Goal: Information Seeking & Learning: Learn about a topic

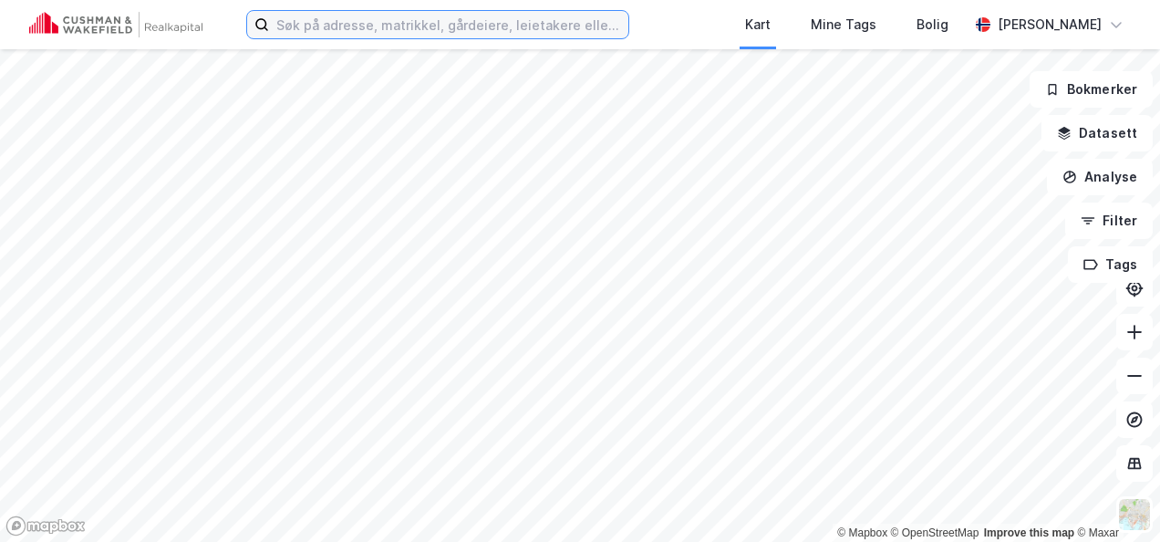
click at [366, 26] on input at bounding box center [448, 24] width 359 height 27
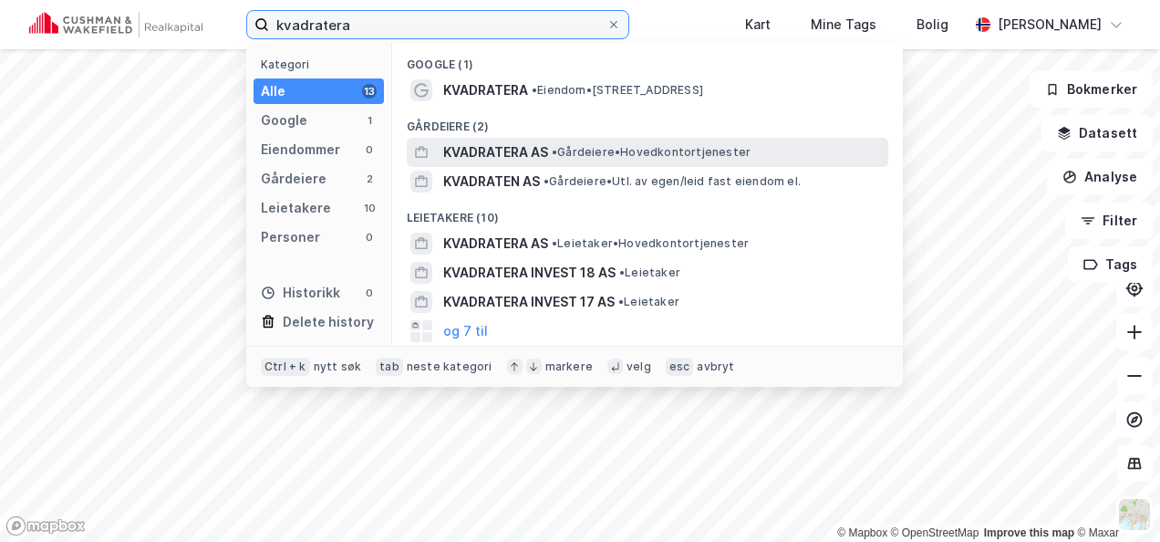
type input "kvadratera"
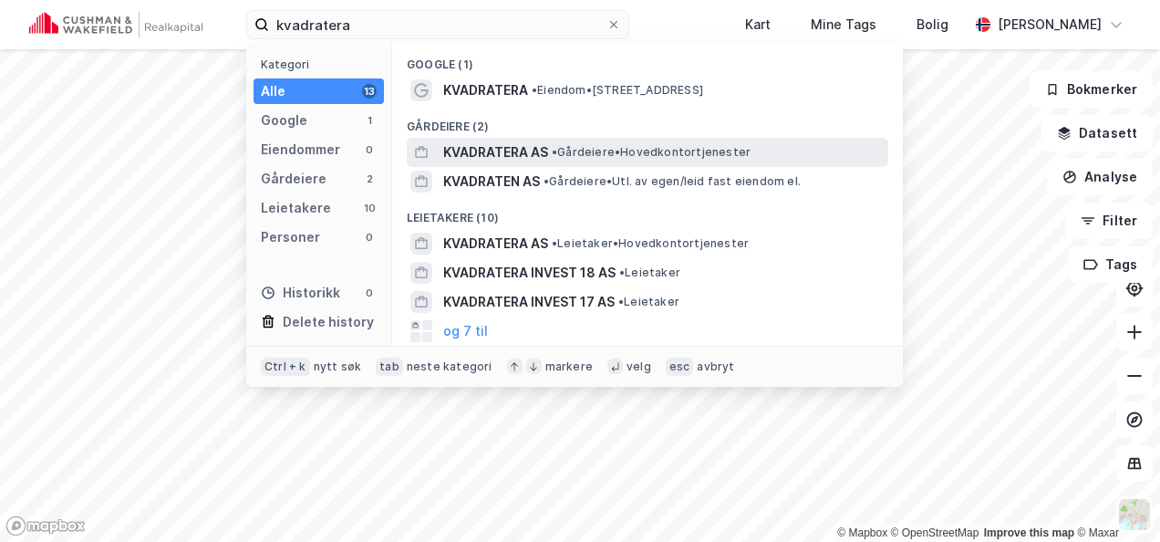
click at [488, 147] on span "KVADRATERA AS" at bounding box center [495, 152] width 105 height 22
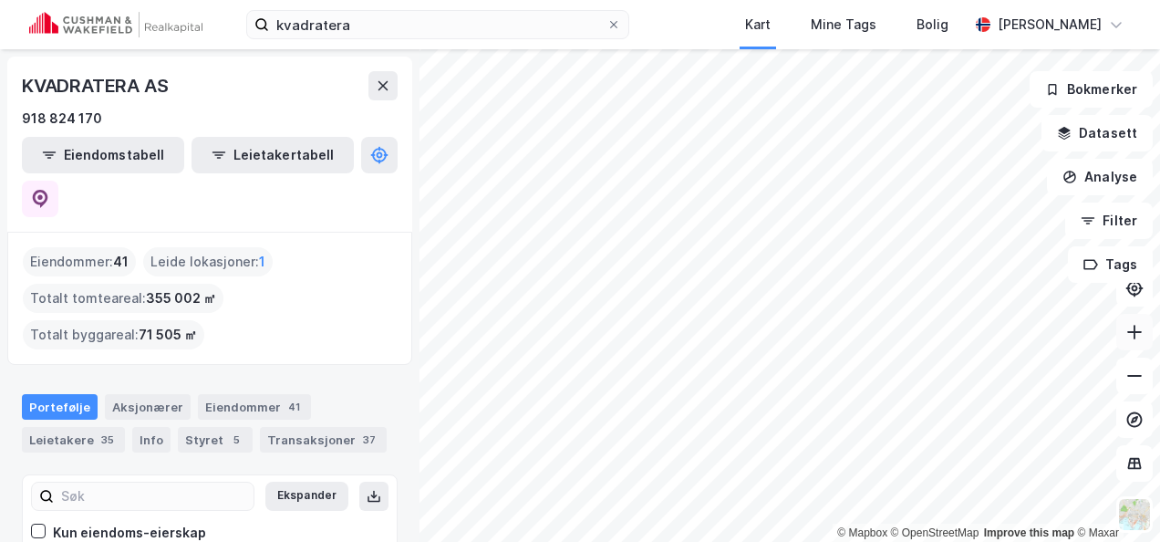
click at [1135, 333] on icon at bounding box center [1134, 332] width 18 height 18
click at [775, 542] on html "kvadratera Kart Mine Tags Bolig [PERSON_NAME] © Mapbox © OpenStreetMap Improve …" at bounding box center [580, 271] width 1160 height 542
click at [1134, 331] on icon at bounding box center [1135, 332] width 2 height 15
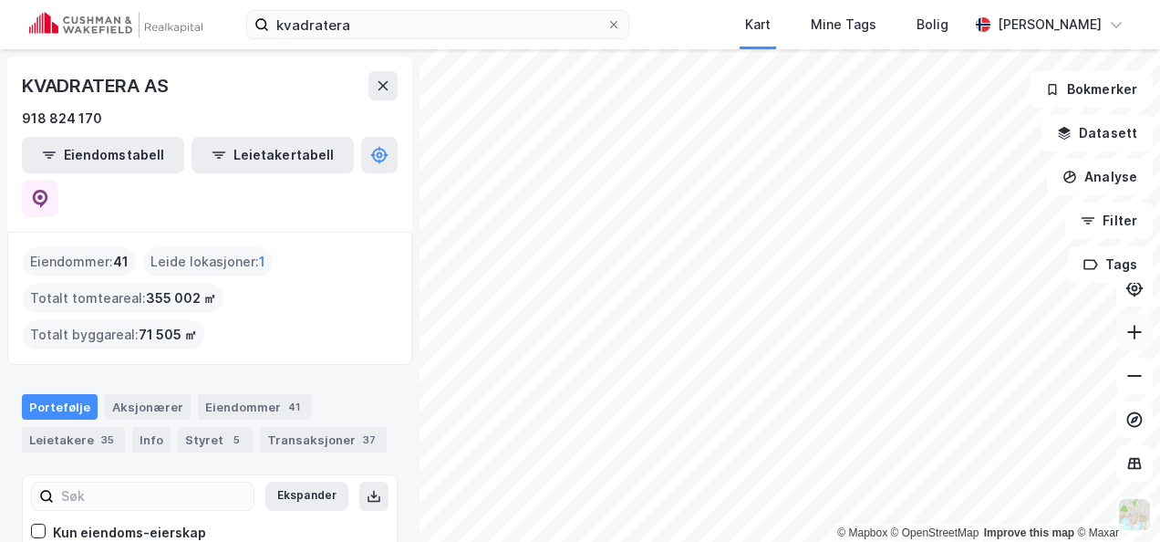
click at [1140, 332] on icon at bounding box center [1134, 332] width 15 height 2
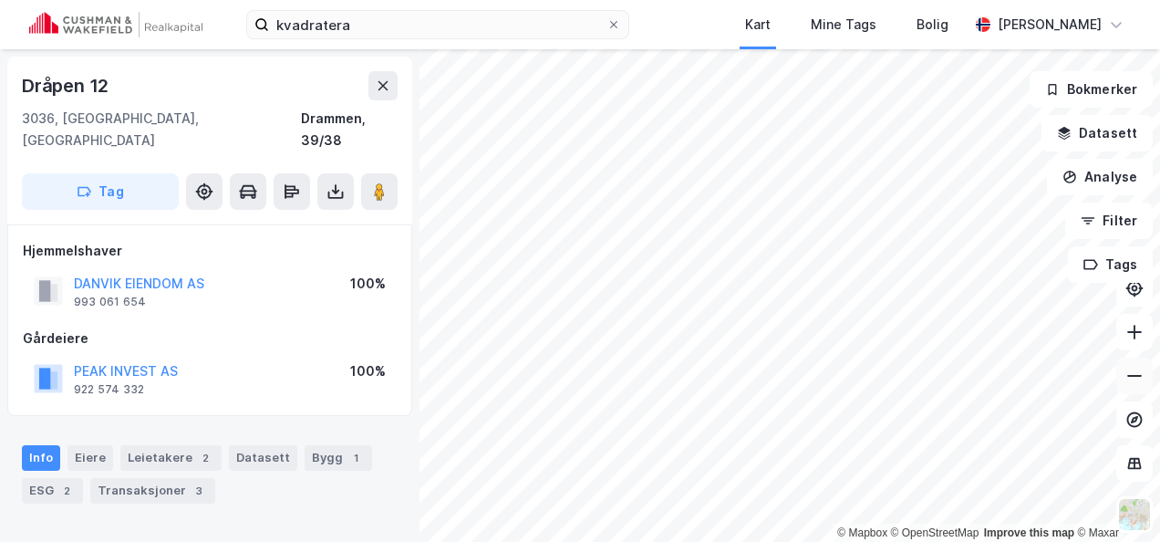
click at [1130, 371] on icon at bounding box center [1134, 376] width 18 height 18
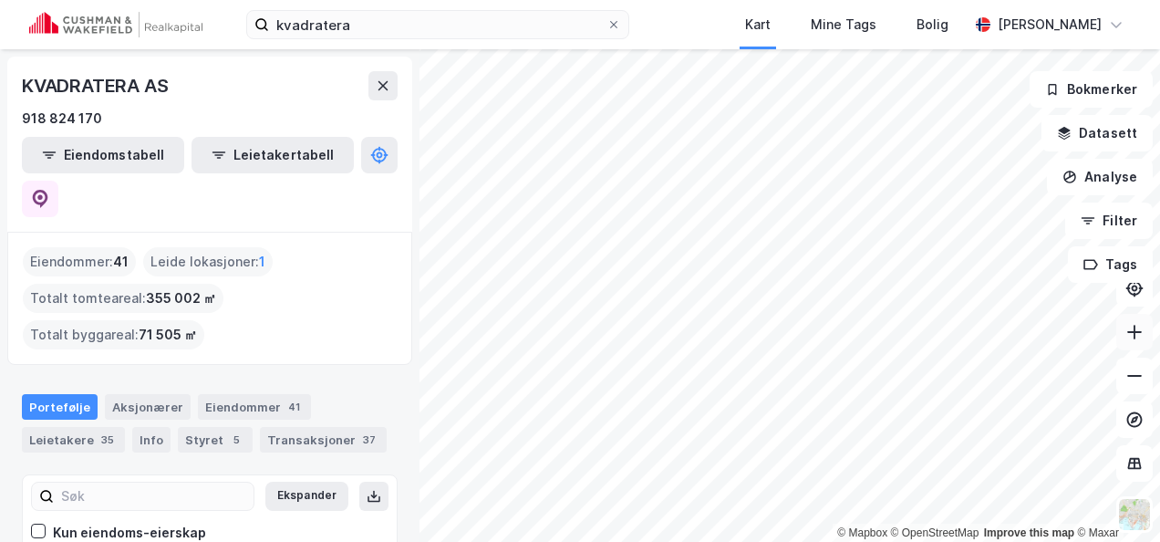
click at [1129, 326] on icon at bounding box center [1134, 332] width 18 height 18
click at [1136, 326] on icon at bounding box center [1134, 332] width 18 height 18
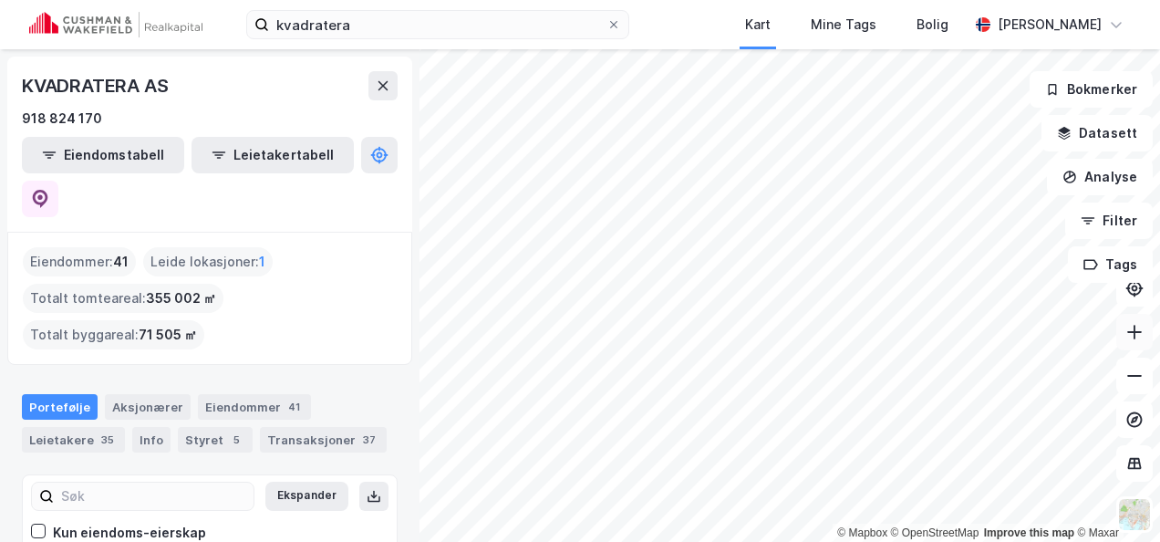
click at [1140, 331] on icon at bounding box center [1134, 332] width 18 height 18
click at [1135, 376] on icon at bounding box center [1134, 376] width 15 height 2
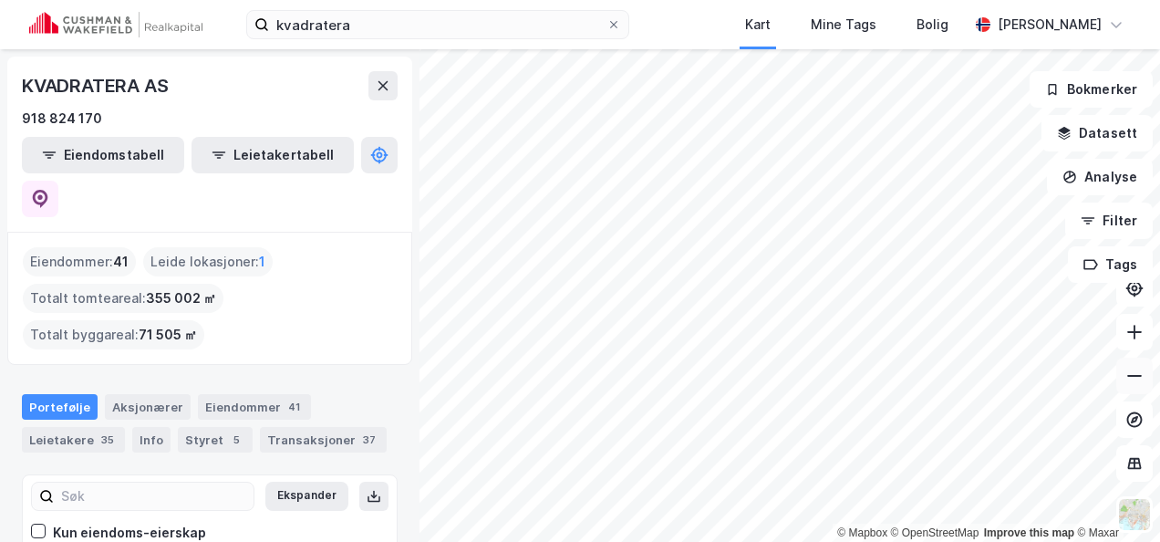
click at [1135, 376] on icon at bounding box center [1134, 376] width 15 height 2
click at [1141, 328] on icon at bounding box center [1134, 332] width 18 height 18
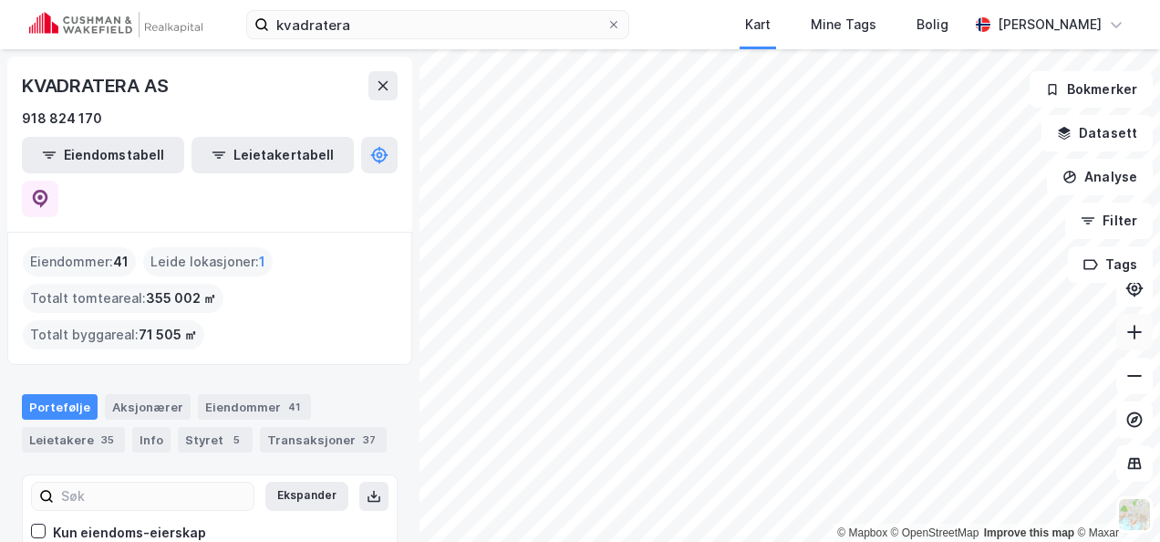
click at [1144, 321] on button at bounding box center [1134, 332] width 36 height 36
click at [1141, 363] on button at bounding box center [1134, 375] width 36 height 36
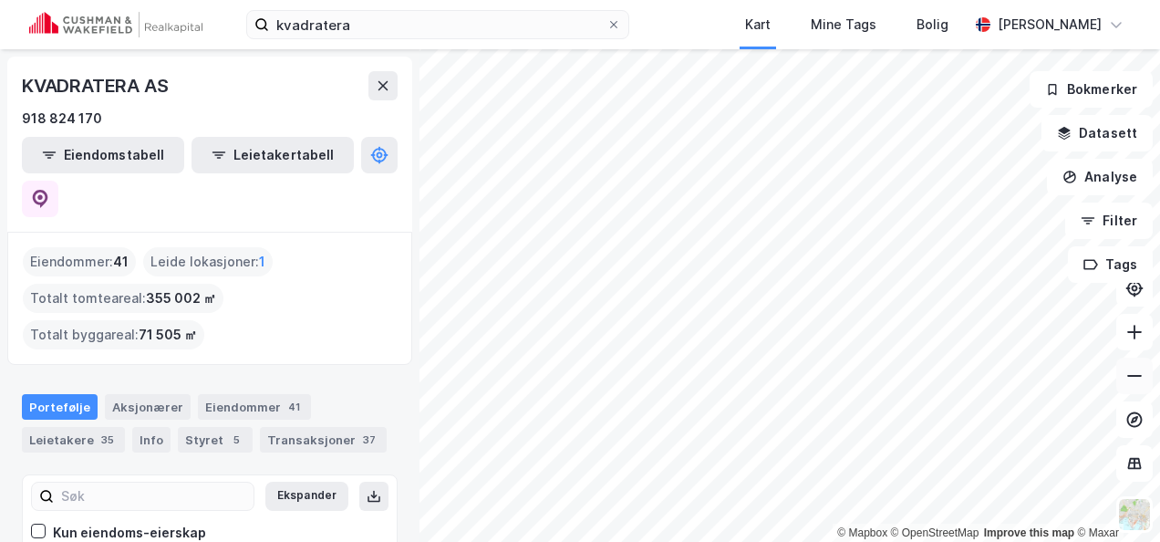
click at [1141, 363] on button at bounding box center [1134, 375] width 36 height 36
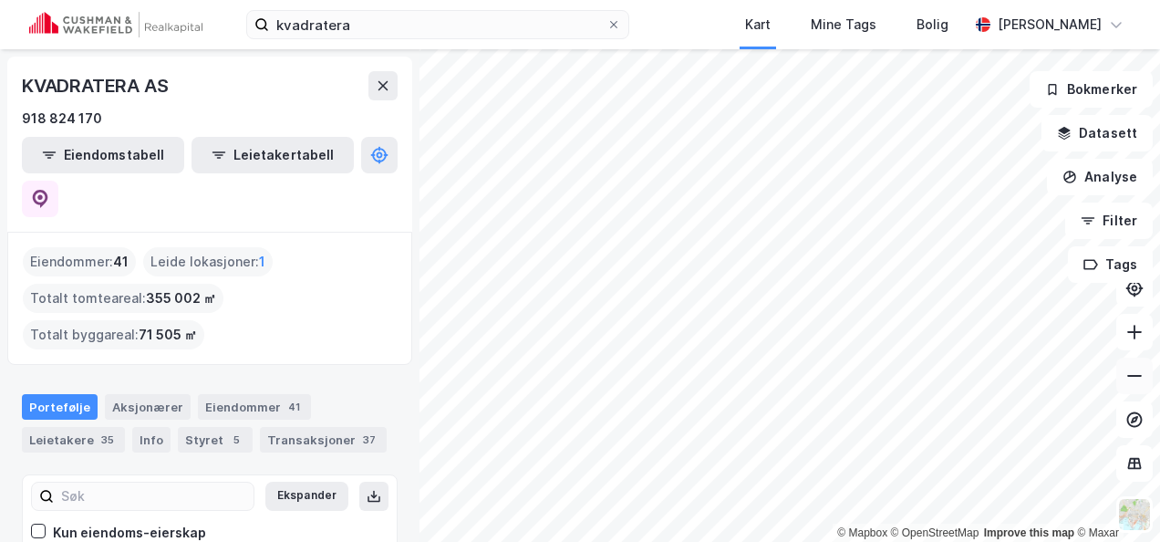
click at [1141, 363] on button at bounding box center [1134, 375] width 36 height 36
click at [1138, 320] on button at bounding box center [1134, 332] width 36 height 36
click at [1134, 334] on icon at bounding box center [1135, 332] width 2 height 15
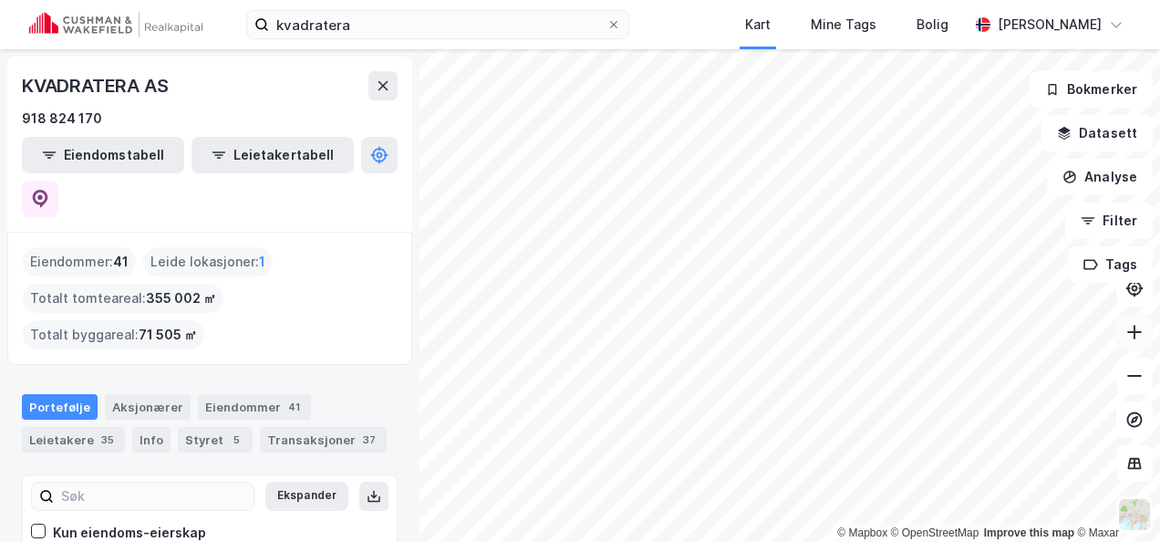
click at [1134, 334] on icon at bounding box center [1135, 332] width 2 height 15
click at [1143, 375] on icon at bounding box center [1134, 376] width 18 height 18
click at [1133, 370] on icon at bounding box center [1134, 376] width 18 height 18
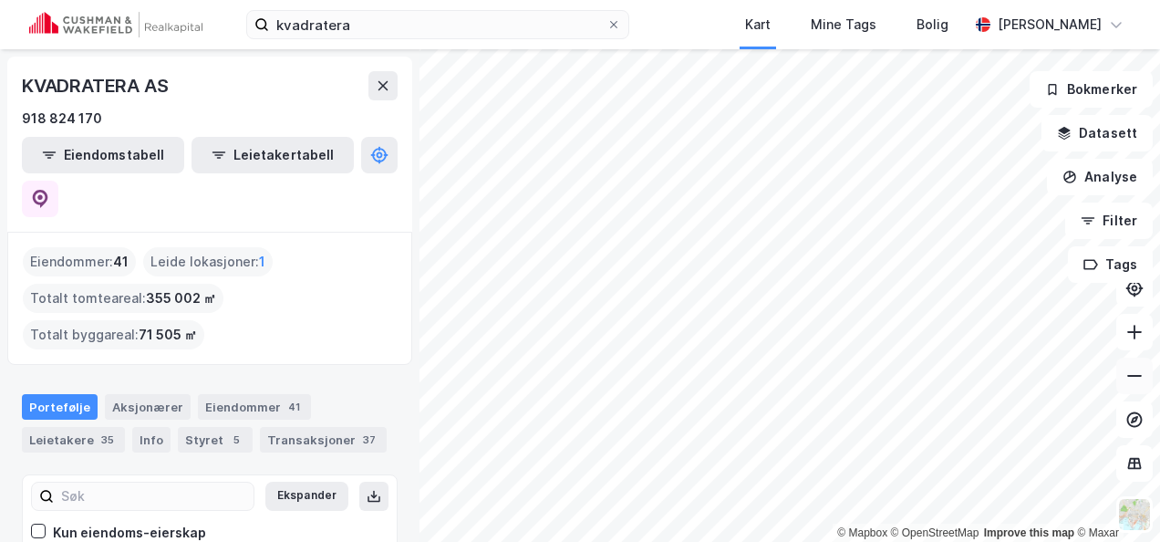
click at [1133, 370] on icon at bounding box center [1134, 376] width 18 height 18
click at [1136, 335] on icon at bounding box center [1134, 332] width 18 height 18
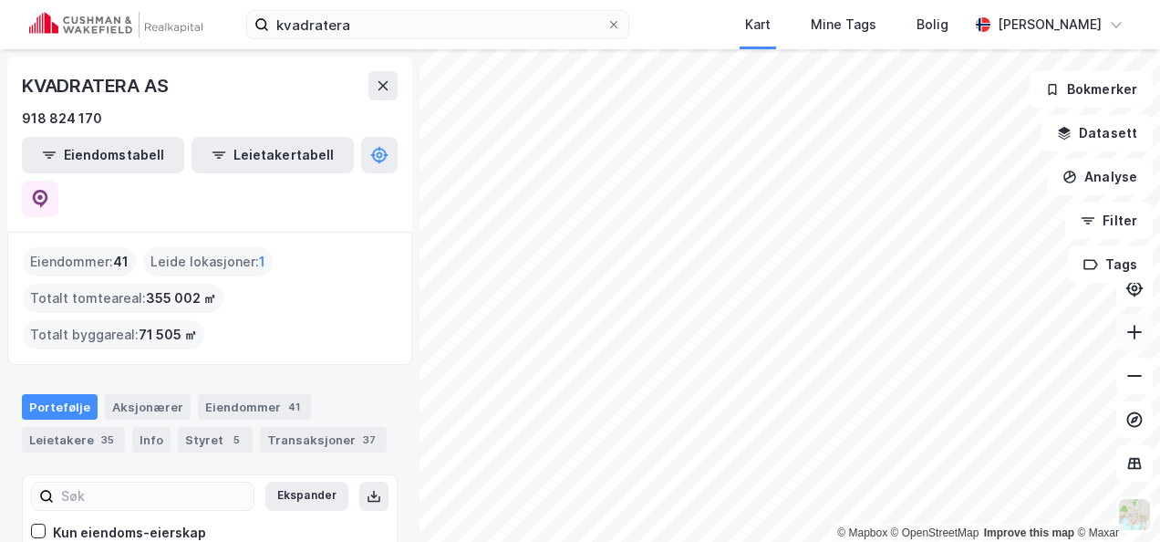
click at [1138, 327] on icon at bounding box center [1134, 332] width 18 height 18
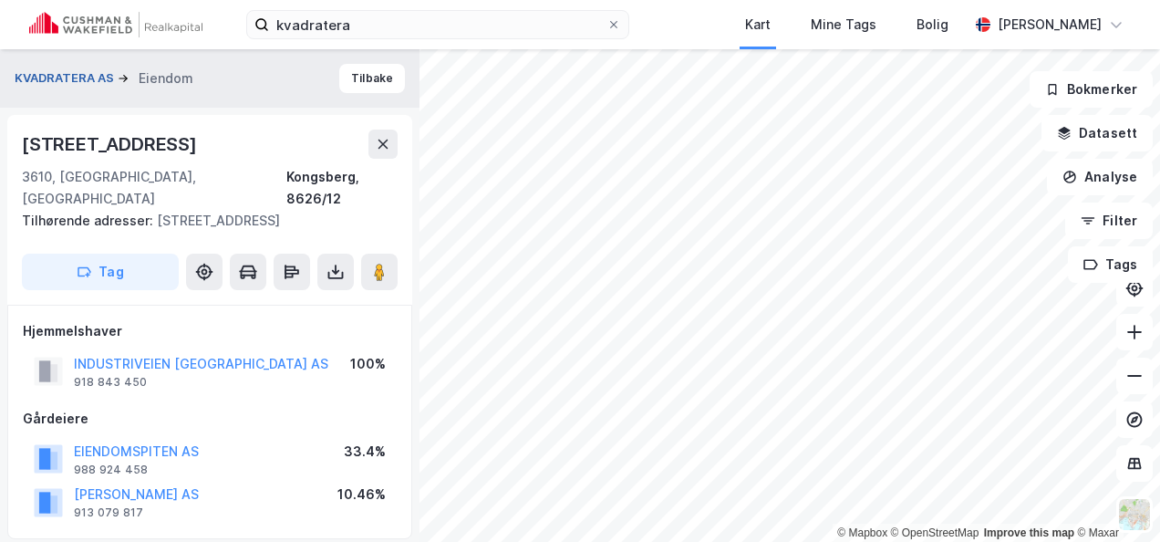
click at [65, 70] on button "KVADRATERA AS" at bounding box center [66, 78] width 103 height 18
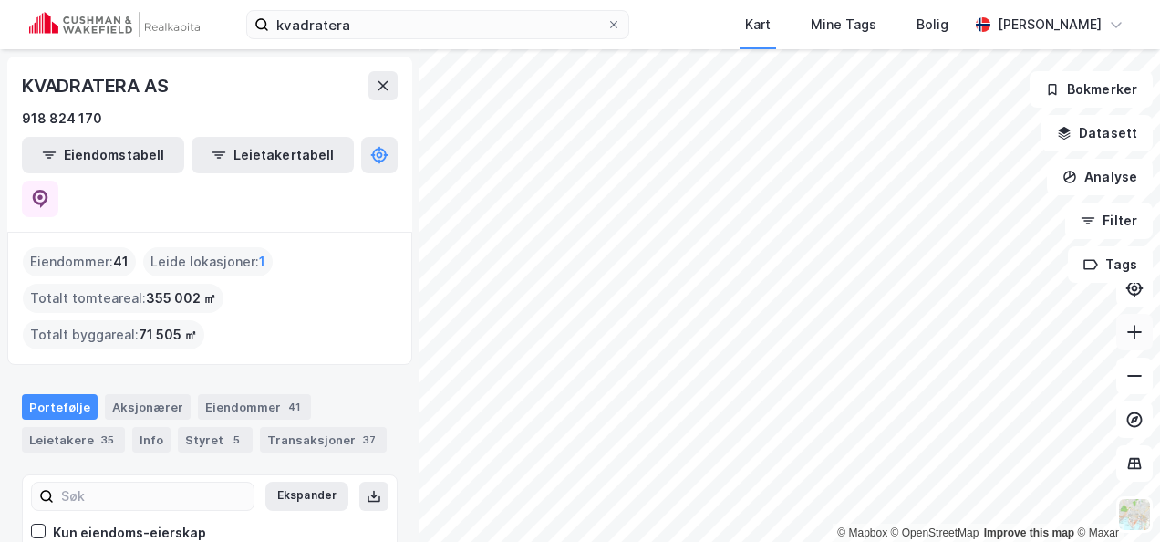
click at [1142, 331] on icon at bounding box center [1134, 332] width 18 height 18
click at [977, 534] on div "© Mapbox © OpenStreetMap Improve this map © Maxar" at bounding box center [580, 295] width 1160 height 492
click at [1146, 330] on button at bounding box center [1134, 332] width 36 height 36
click at [1138, 326] on icon at bounding box center [1134, 332] width 18 height 18
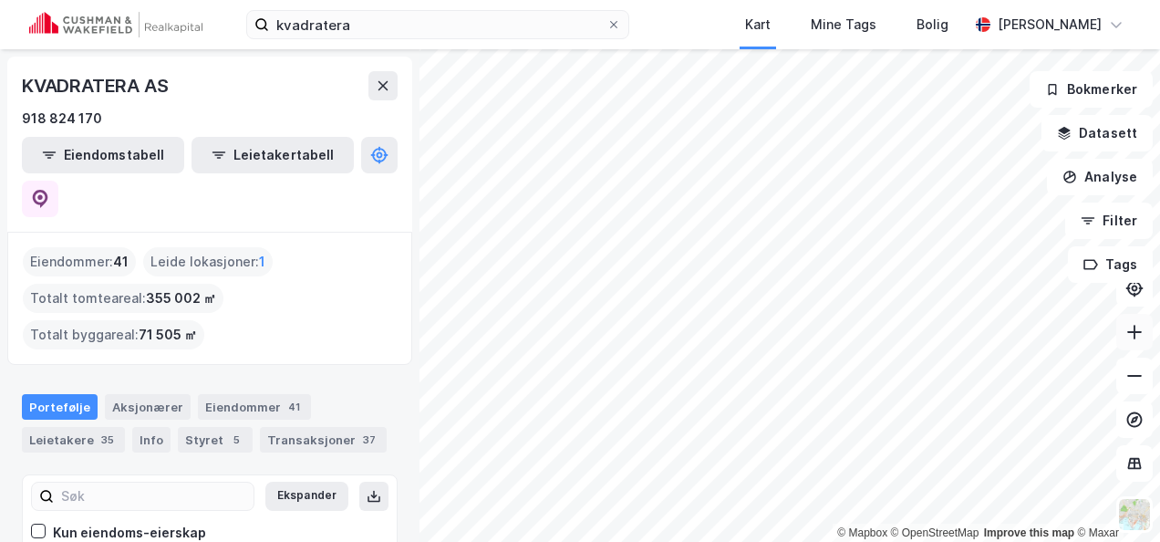
click at [1138, 326] on icon at bounding box center [1134, 332] width 18 height 18
click at [1136, 327] on icon at bounding box center [1134, 332] width 18 height 18
